Goal: Transaction & Acquisition: Purchase product/service

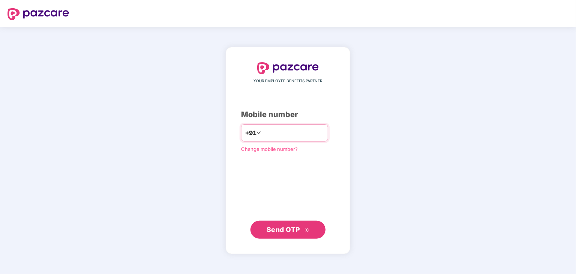
click at [278, 130] on input "number" at bounding box center [294, 133] width 62 height 12
type input "**********"
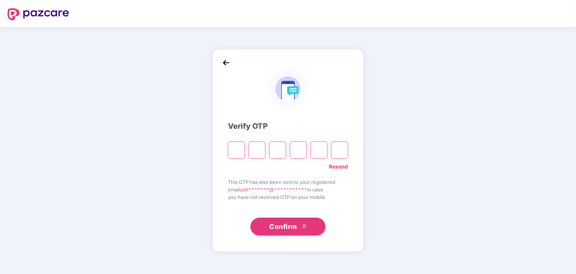
type input "*"
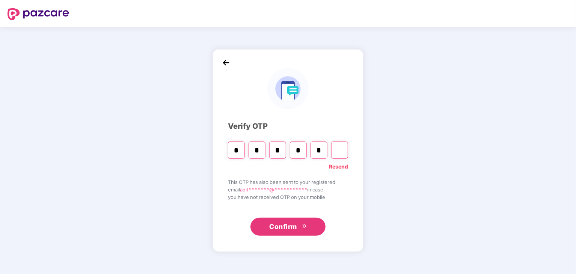
type input "*"
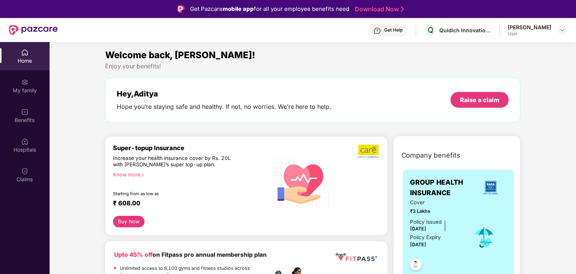
click at [453, 51] on div "Welcome back, [PERSON_NAME]!" at bounding box center [313, 55] width 416 height 14
click at [23, 115] on img at bounding box center [25, 112] width 8 height 8
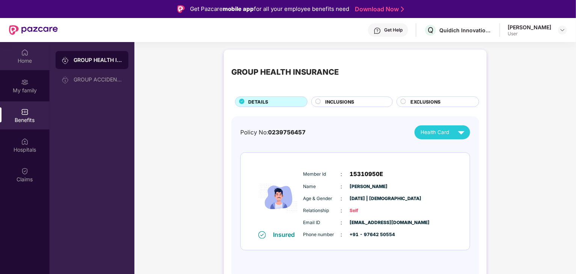
click at [27, 60] on div "Home" at bounding box center [25, 61] width 50 height 8
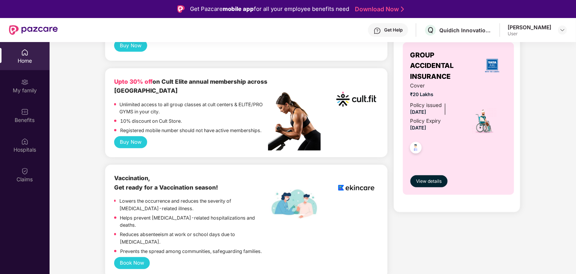
scroll to position [269, 0]
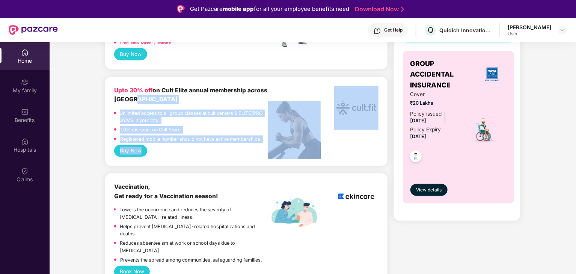
drag, startPoint x: 184, startPoint y: 101, endPoint x: 146, endPoint y: 158, distance: 68.9
click at [146, 158] on div "Upto 30% off on Cult Elite annual membership across India Unlimited access to a…" at bounding box center [246, 121] width 283 height 89
click at [138, 154] on button "Buy Now" at bounding box center [130, 151] width 33 height 12
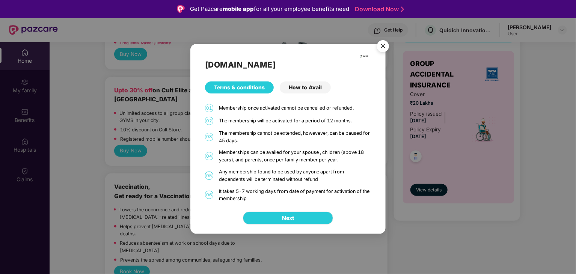
click at [334, 124] on div "The membership will be activated for a period of 12 months." at bounding box center [295, 121] width 152 height 8
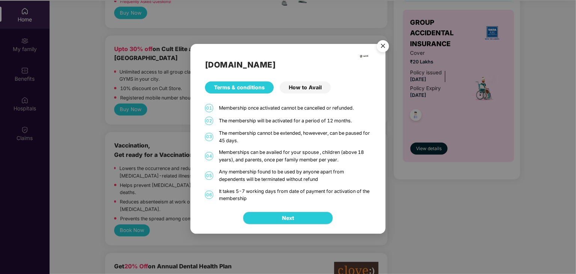
scroll to position [42, 0]
click at [289, 218] on span "Next" at bounding box center [288, 218] width 12 height 8
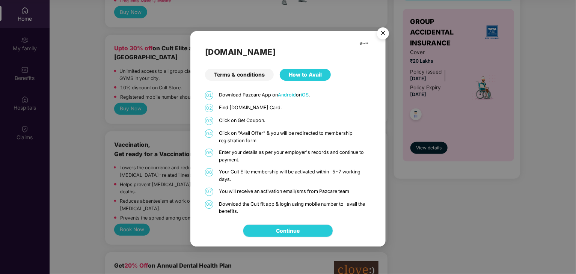
click at [284, 227] on link "Continue" at bounding box center [289, 231] width 24 height 8
click at [327, 112] on div "02 Find [DOMAIN_NAME] Card." at bounding box center [288, 108] width 166 height 8
click at [259, 77] on div "Terms & conditions" at bounding box center [239, 75] width 69 height 12
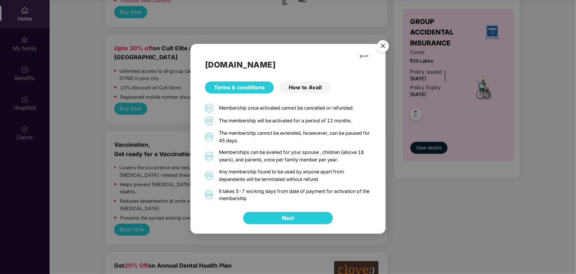
click at [284, 138] on div "The membership cannot be extended, howevever, can be paused for 45 days." at bounding box center [295, 137] width 152 height 15
drag, startPoint x: 250, startPoint y: 124, endPoint x: 301, endPoint y: 128, distance: 51.3
click at [301, 128] on div "[DOMAIN_NAME] Terms & conditions How to Avail 01 Membership once activated cann…" at bounding box center [288, 123] width 195 height 159
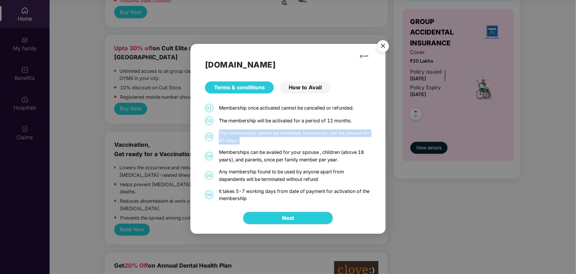
click at [301, 128] on div "[DOMAIN_NAME] Terms & conditions How to Avail 01 Membership once activated cann…" at bounding box center [288, 123] width 195 height 159
click at [380, 48] on img "Close" at bounding box center [383, 47] width 21 height 21
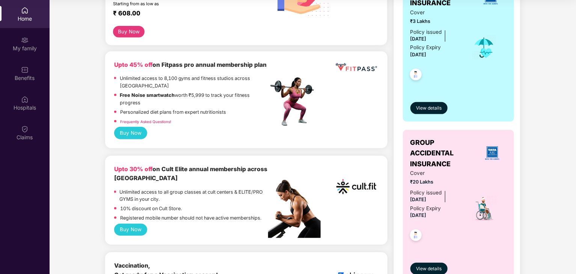
scroll to position [149, 0]
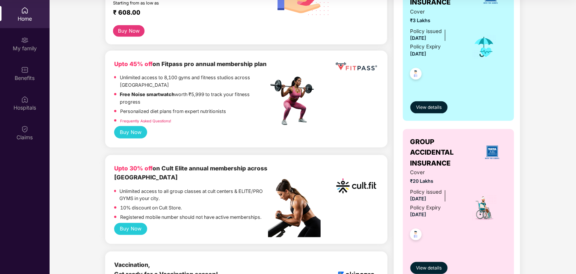
click at [165, 170] on b "Upto 30% off on Cult Elite annual membership across [GEOGRAPHIC_DATA]" at bounding box center [190, 173] width 153 height 17
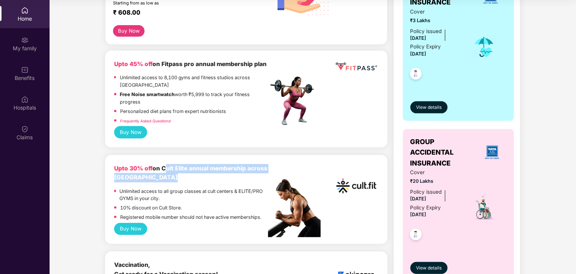
drag, startPoint x: 165, startPoint y: 170, endPoint x: 189, endPoint y: 177, distance: 25.1
click at [189, 177] on div "Upto 30% off on Cult Elite annual membership across [GEOGRAPHIC_DATA]" at bounding box center [191, 173] width 154 height 18
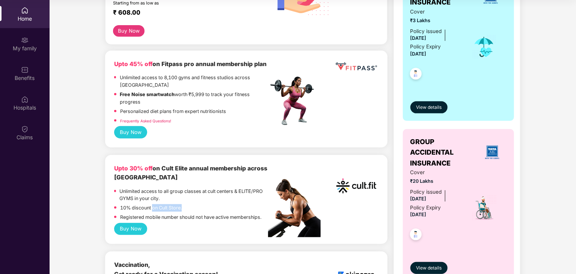
drag, startPoint x: 152, startPoint y: 214, endPoint x: 195, endPoint y: 215, distance: 42.8
click at [195, 215] on div "Unlimited access to all group classes at cult centers & ELITE/PRO GYMS in your …" at bounding box center [191, 205] width 154 height 35
click at [155, 192] on p "Unlimited access to all group classes at cult centers & ELITE/PRO GYMS in your …" at bounding box center [194, 195] width 149 height 15
drag, startPoint x: 155, startPoint y: 192, endPoint x: 138, endPoint y: 203, distance: 20.2
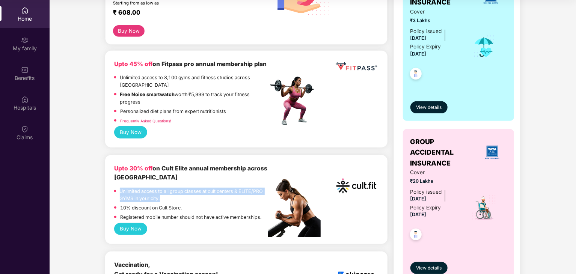
click at [138, 203] on p "Unlimited access to all group classes at cult centers & ELITE/PRO GYMS in your …" at bounding box center [194, 195] width 149 height 15
click at [193, 214] on div "10% discount on Cult Store." at bounding box center [191, 208] width 154 height 9
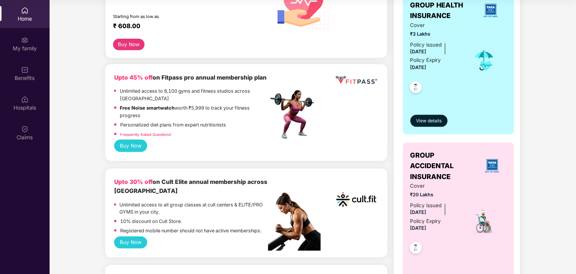
scroll to position [134, 0]
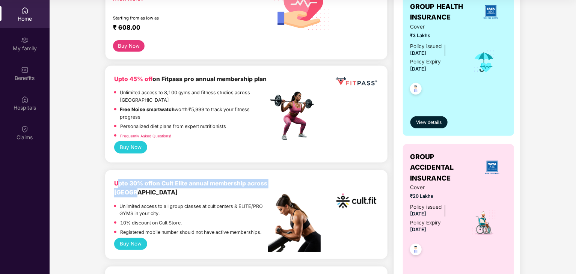
drag, startPoint x: 118, startPoint y: 182, endPoint x: 181, endPoint y: 203, distance: 67.0
click at [181, 203] on div "Upto 30% off on Cult Elite annual membership across India Unlimited access to a…" at bounding box center [191, 208] width 154 height 59
click at [238, 204] on p "Unlimited access to all group classes at cult centers & ELITE/PRO GYMS in your …" at bounding box center [194, 210] width 149 height 15
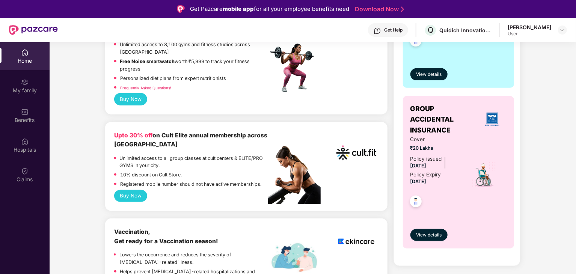
scroll to position [240, 0]
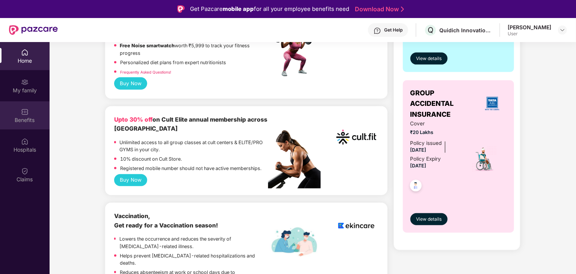
click at [30, 117] on div "Benefits" at bounding box center [25, 120] width 50 height 8
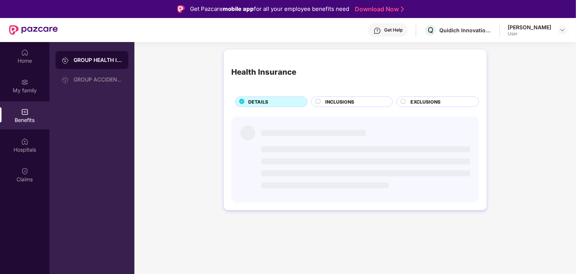
click at [99, 57] on div "GROUP HEALTH INSURANCE" at bounding box center [98, 60] width 49 height 8
click at [350, 98] on div "INCLUSIONS" at bounding box center [352, 102] width 82 height 11
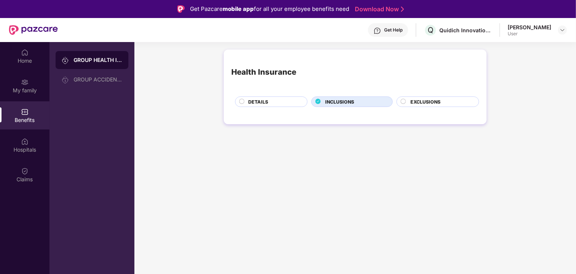
click at [418, 107] on div "EXCLUSIONS" at bounding box center [441, 102] width 68 height 8
click at [293, 104] on div "DETAILS" at bounding box center [274, 102] width 59 height 8
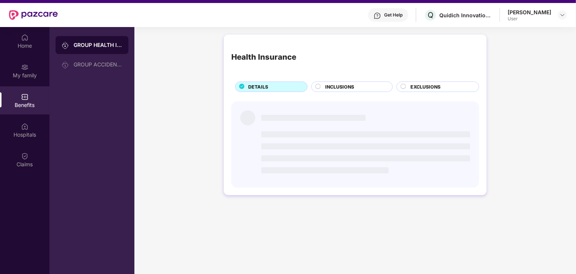
scroll to position [30, 0]
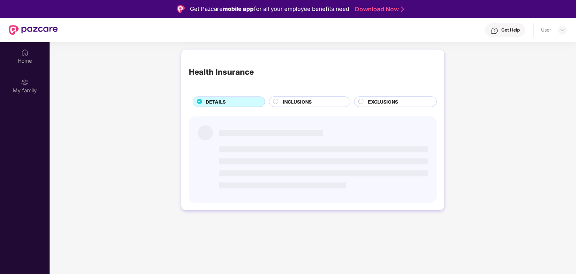
scroll to position [30, 0]
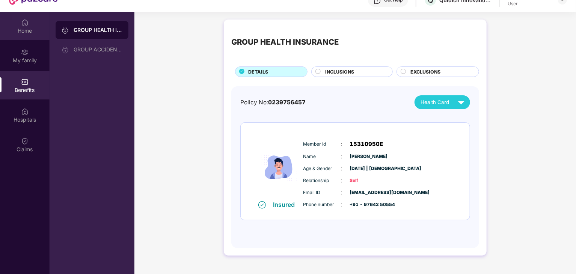
click at [24, 18] on div at bounding box center [25, 22] width 8 height 8
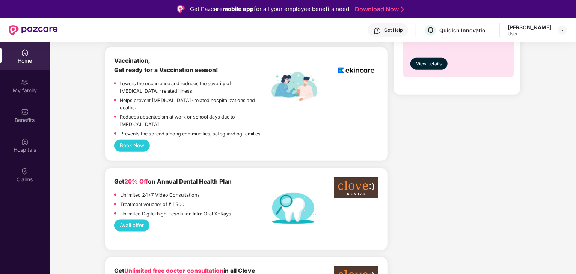
scroll to position [418, 0]
